Goal: Transaction & Acquisition: Purchase product/service

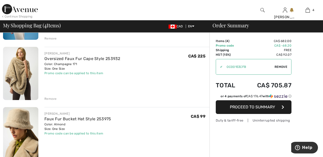
scroll to position [147, 0]
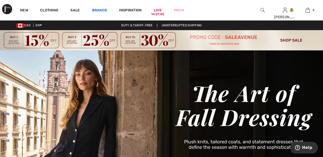
click at [99, 10] on link "Brands" at bounding box center [99, 10] width 15 height 5
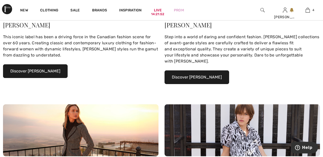
scroll to position [146, 0]
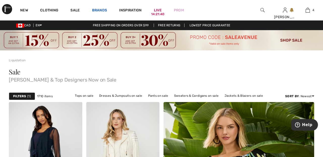
click at [98, 8] on link "Brands" at bounding box center [99, 10] width 15 height 5
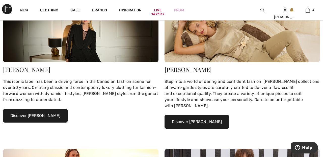
scroll to position [101, 0]
click at [52, 118] on button "Discover Joseph Ribkoff" at bounding box center [35, 116] width 65 height 14
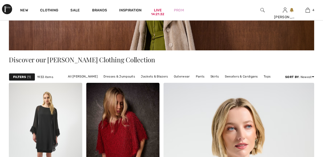
scroll to position [104, 0]
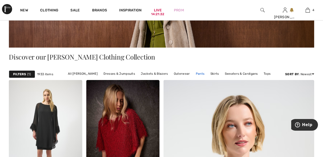
click at [200, 73] on link "Pants" at bounding box center [200, 73] width 14 height 7
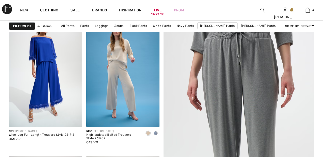
scroll to position [86, 0]
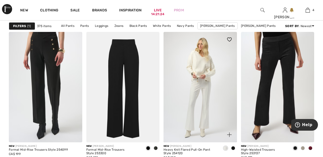
click at [206, 95] on img at bounding box center [200, 87] width 73 height 110
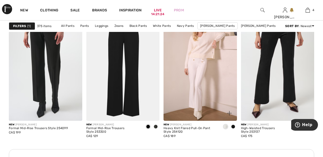
scroll to position [502, 0]
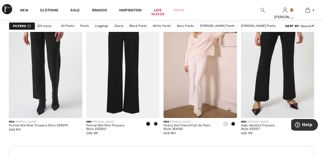
click at [207, 69] on img at bounding box center [200, 63] width 73 height 110
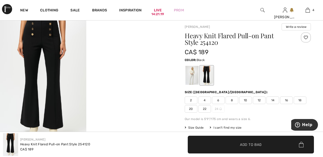
click at [195, 72] on div at bounding box center [192, 75] width 13 height 19
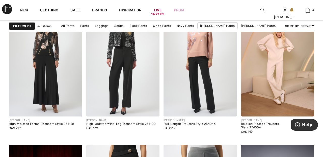
scroll to position [1793, 0]
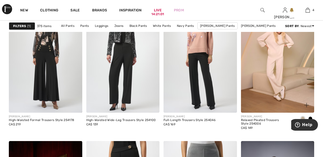
click at [277, 65] on img at bounding box center [277, 58] width 73 height 110
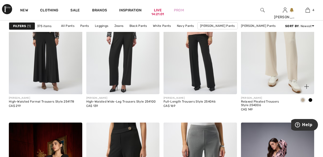
scroll to position [1817, 0]
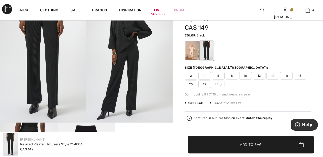
scroll to position [59, 0]
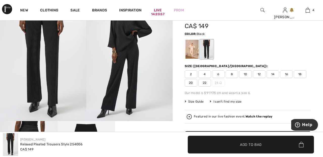
click at [194, 48] on div at bounding box center [192, 49] width 13 height 19
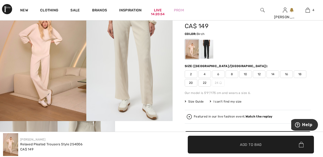
click at [207, 81] on span "22" at bounding box center [204, 83] width 13 height 8
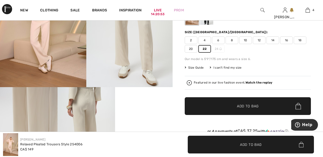
scroll to position [94, 0]
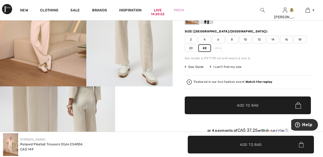
click at [253, 106] on span "Add to Bag" at bounding box center [248, 105] width 22 height 5
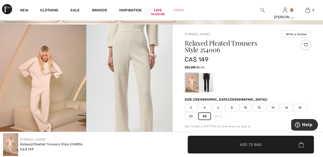
scroll to position [0, 0]
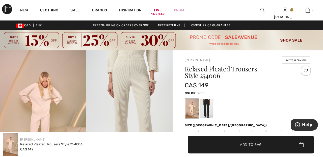
click at [308, 71] on div at bounding box center [306, 70] width 10 height 10
click at [308, 13] on img at bounding box center [308, 10] width 4 height 6
